Goal: Task Accomplishment & Management: Manage account settings

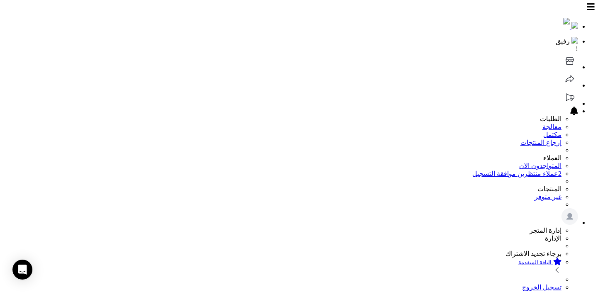
click at [562, 53] on icon at bounding box center [570, 61] width 17 height 17
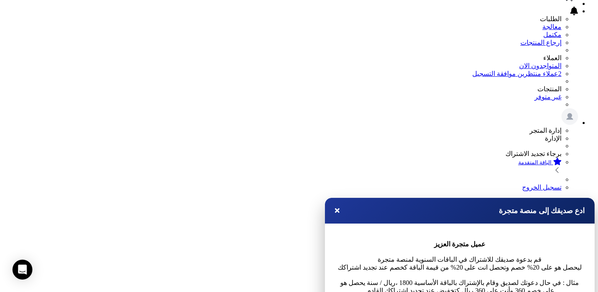
scroll to position [249, 0]
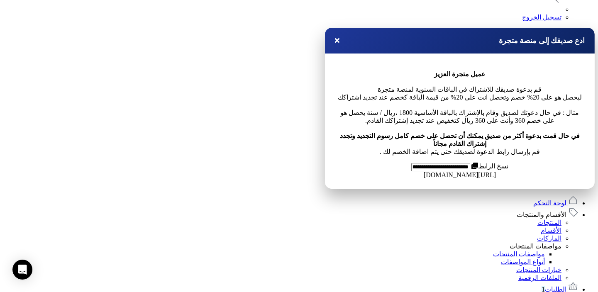
scroll to position [249, 0]
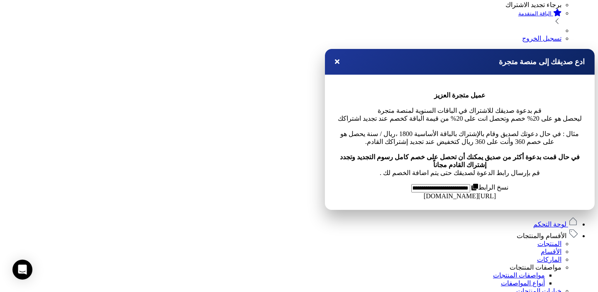
click at [539, 221] on link "لوحة التحكم" at bounding box center [556, 224] width 45 height 7
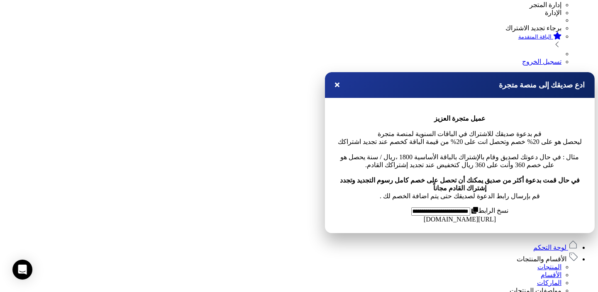
scroll to position [249, 0]
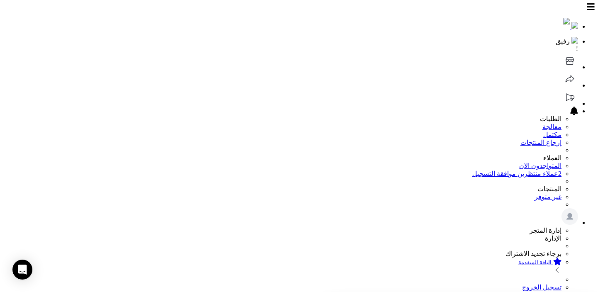
scroll to position [249, 0]
click at [562, 53] on icon at bounding box center [570, 61] width 17 height 17
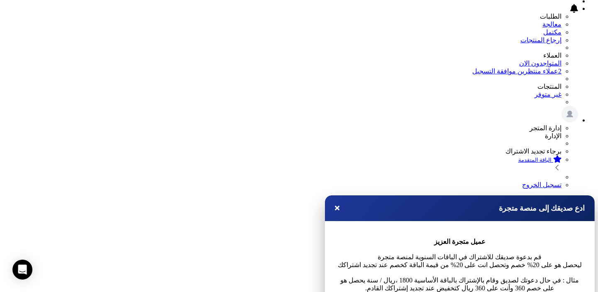
scroll to position [186, 0]
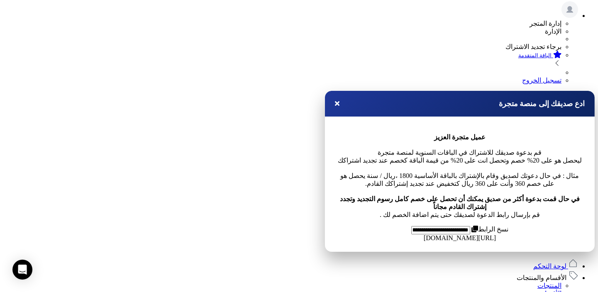
scroll to position [229, 0]
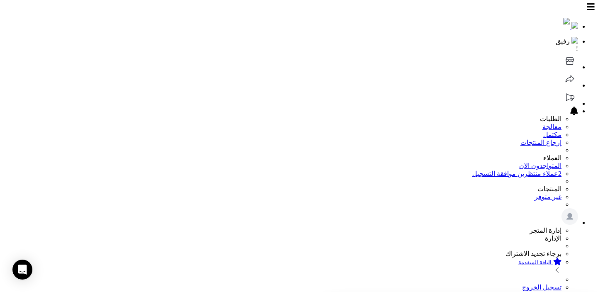
scroll to position [225, 0]
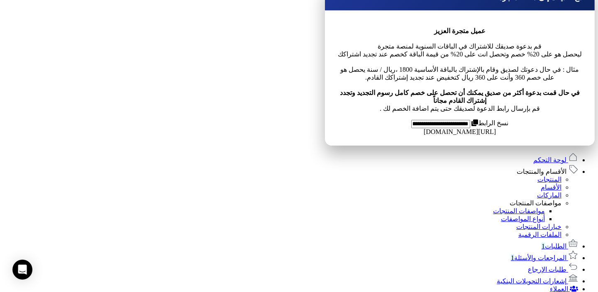
scroll to position [345, 0]
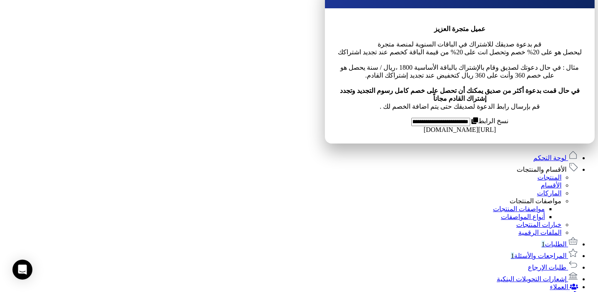
scroll to position [323, 0]
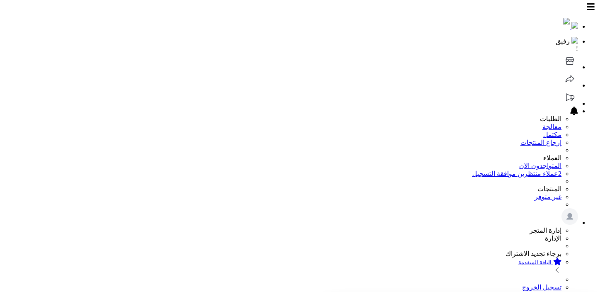
scroll to position [323, 0]
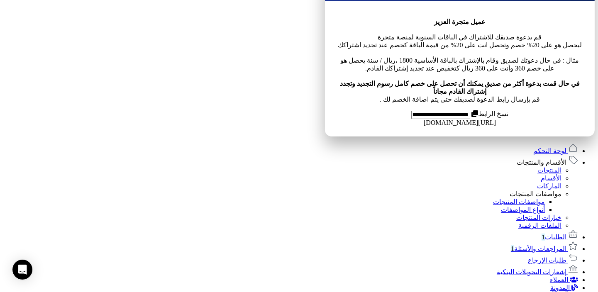
scroll to position [323, 0]
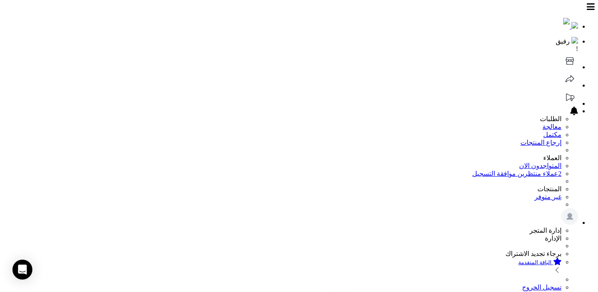
scroll to position [323, 0]
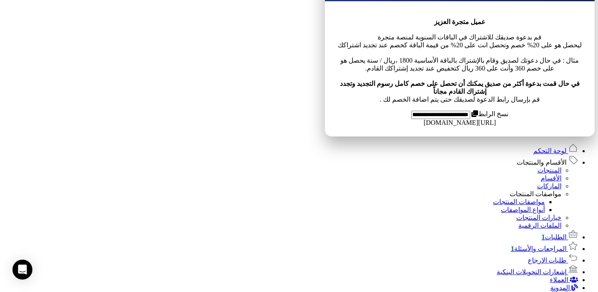
scroll to position [323, 0]
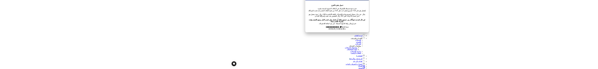
scroll to position [351, 0]
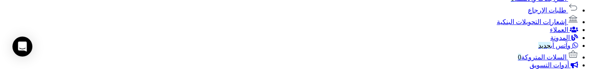
scroll to position [481, 0]
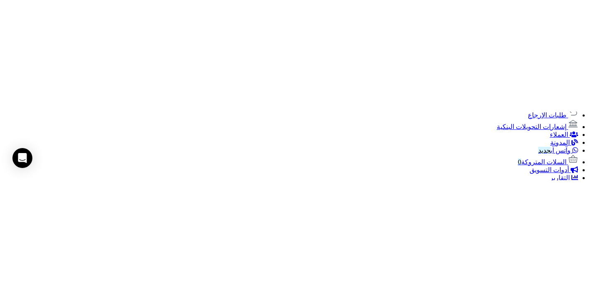
scroll to position [360, 0]
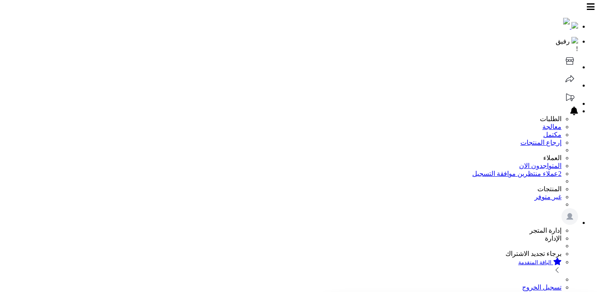
scroll to position [351, 0]
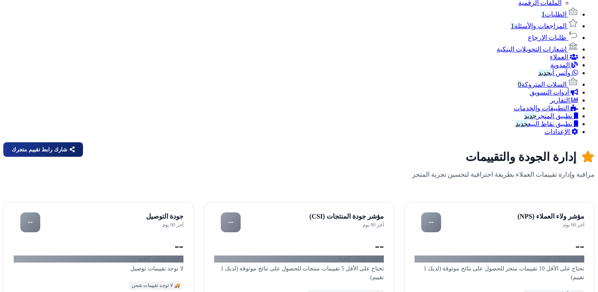
scroll to position [351, 0]
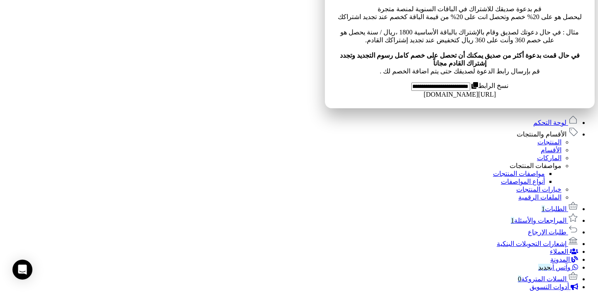
scroll to position [351, 0]
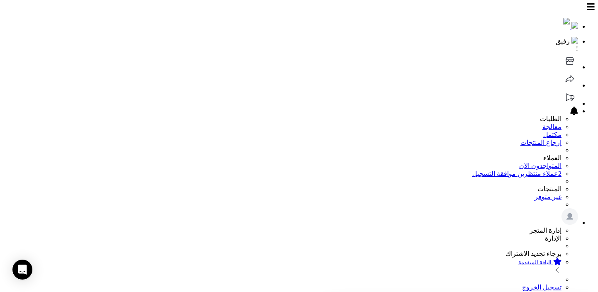
scroll to position [351, 0]
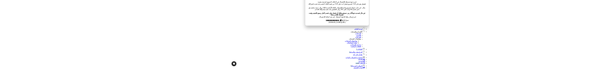
scroll to position [384, 0]
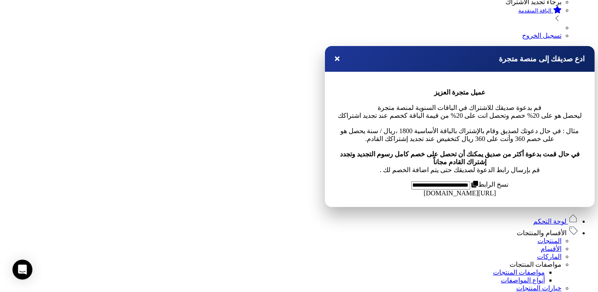
scroll to position [351, 0]
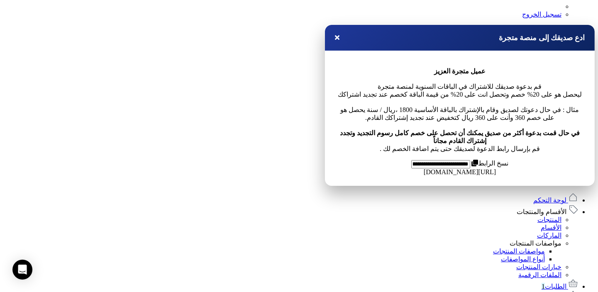
scroll to position [351, 0]
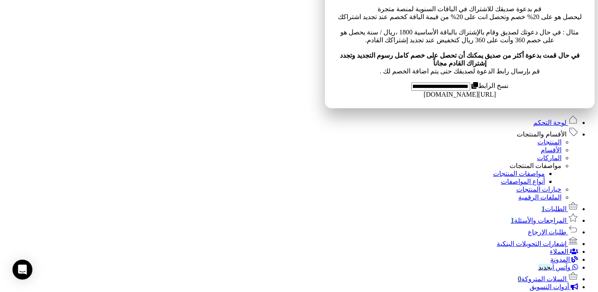
drag, startPoint x: 473, startPoint y: 19, endPoint x: 372, endPoint y: 20, distance: 100.5
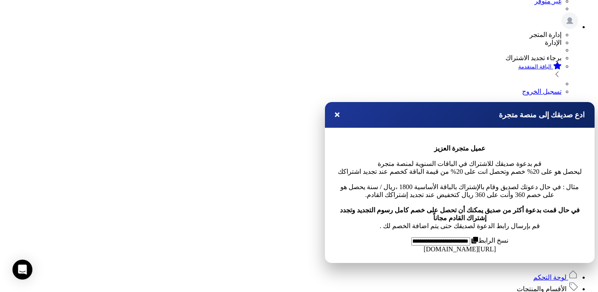
copy div "تقييمات إيجابية للمراجعة والنشر"
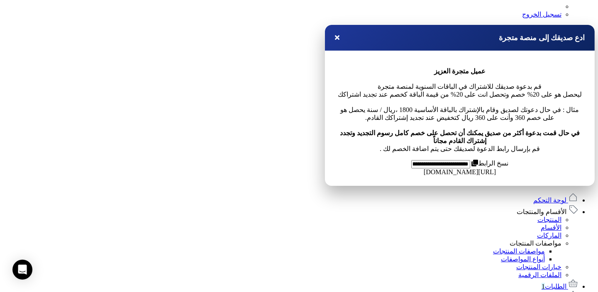
scroll to position [351, 0]
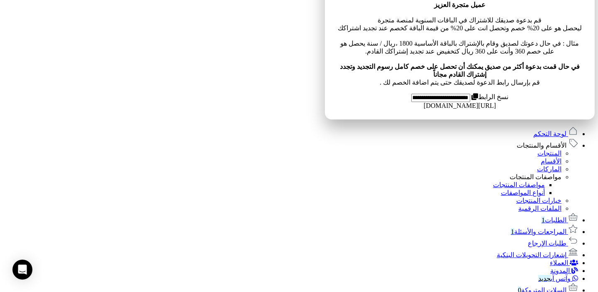
scroll to position [351, 0]
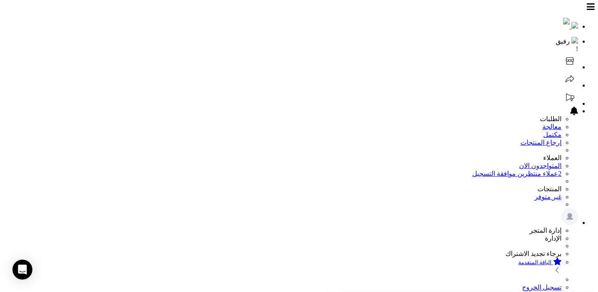
scroll to position [276, 0]
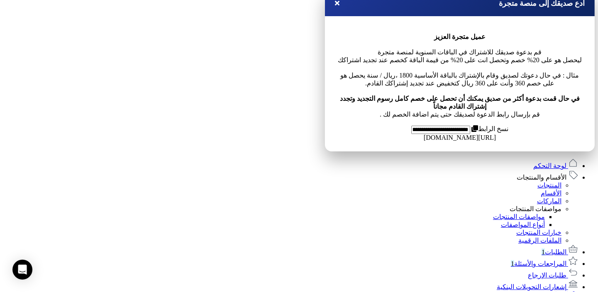
scroll to position [351, 0]
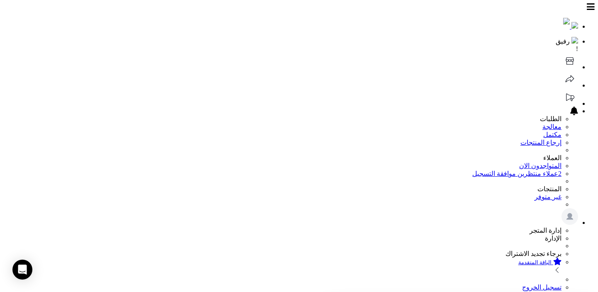
scroll to position [277, 0]
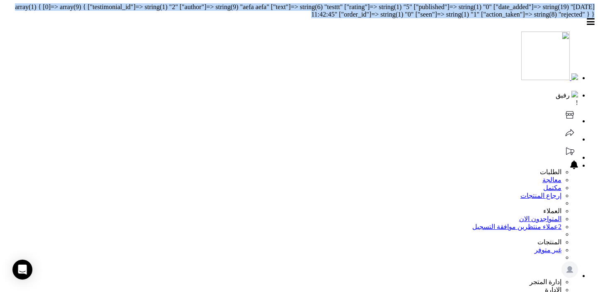
copy body "array(1) { [0]=> array(9) { ["testimonial_id"]=> string(1) "2" ["author"]=> str…"
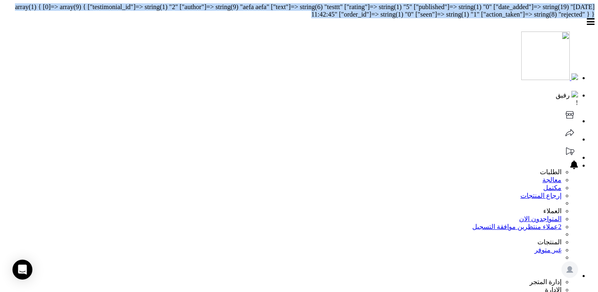
scroll to position [370, 0]
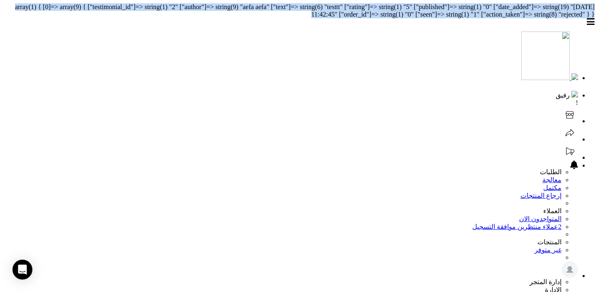
copy body "array(1) { [0]=> array(9) { ["testimonial_id"]=> string(1) "2" ["author"]=> str…"
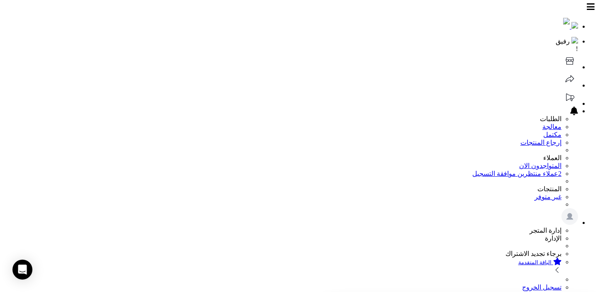
scroll to position [351, 0]
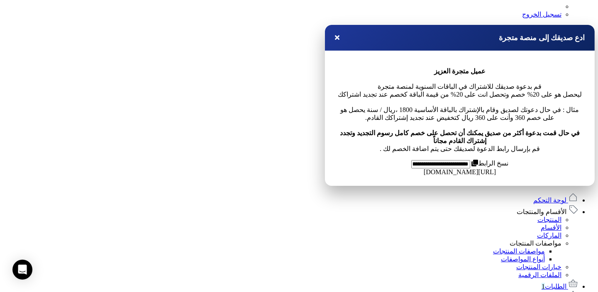
scroll to position [351, 0]
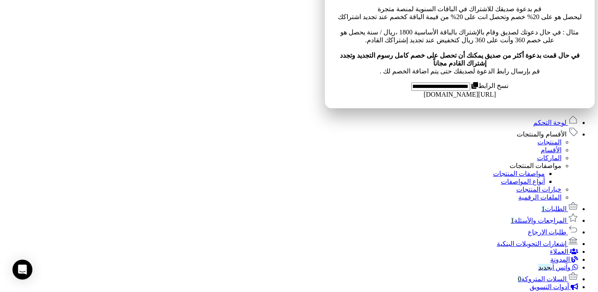
copy div "testtt"
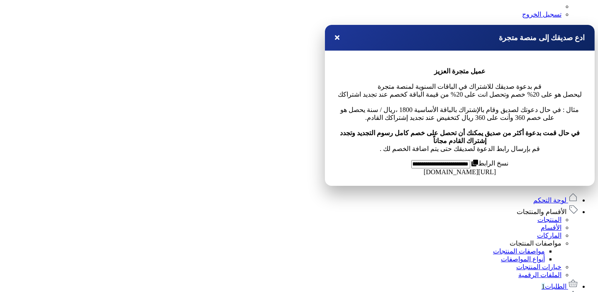
scroll to position [351, 0]
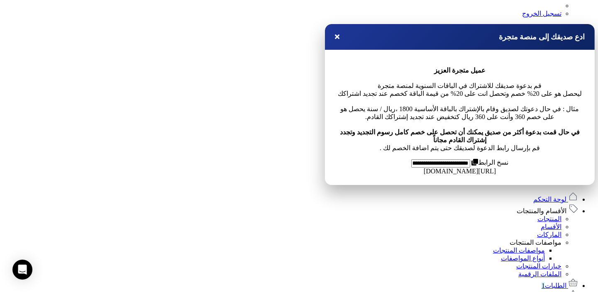
scroll to position [351, 0]
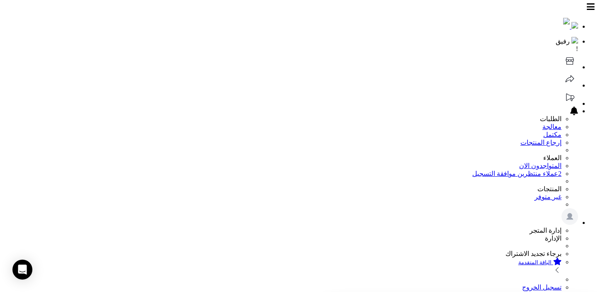
scroll to position [249, 0]
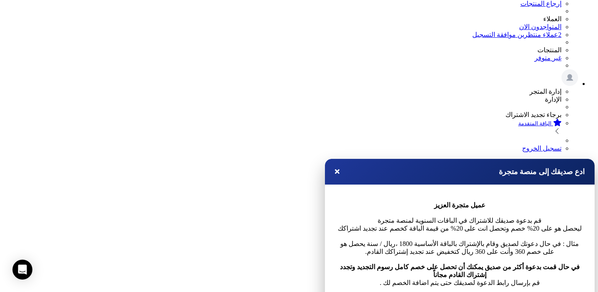
scroll to position [249, 0]
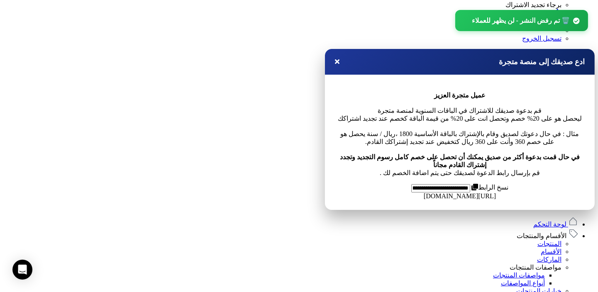
scroll to position [196, 0]
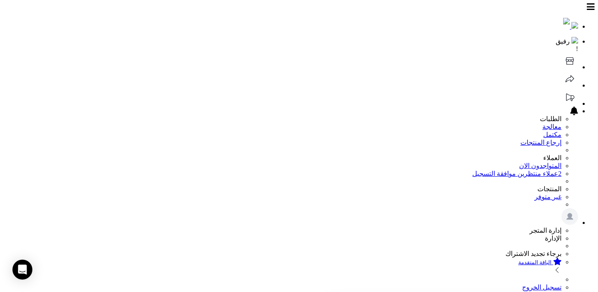
scroll to position [196, 0]
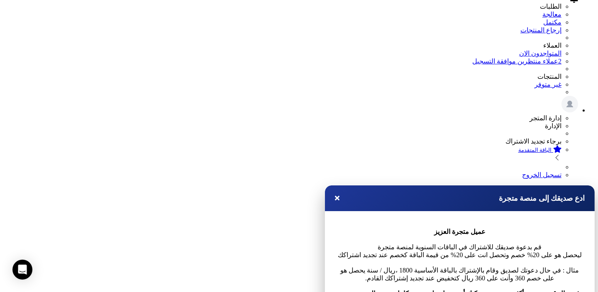
scroll to position [196, 0]
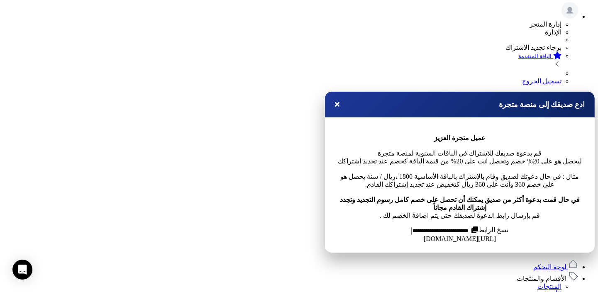
scroll to position [196, 0]
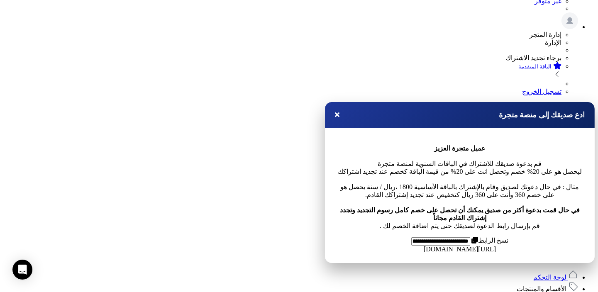
click at [565, 274] on span "لوحة التحكم" at bounding box center [550, 277] width 33 height 7
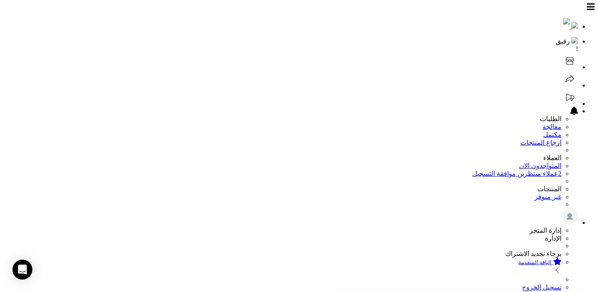
scroll to position [196, 0]
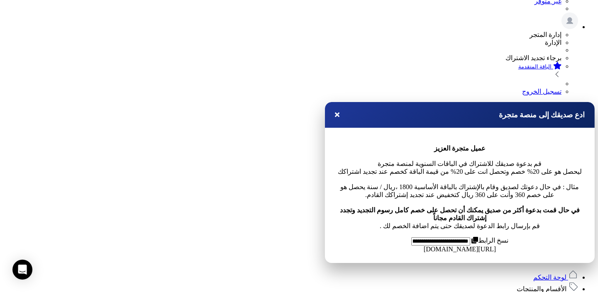
scroll to position [196, 0]
